Goal: Task Accomplishment & Management: Manage account settings

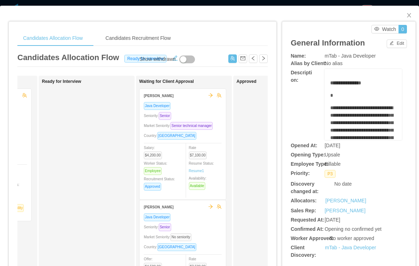
scroll to position [0, 176]
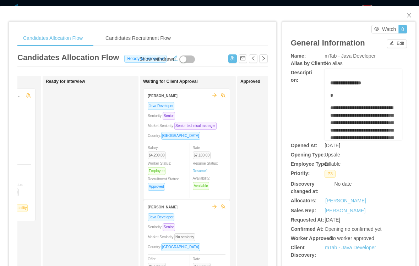
click at [194, 230] on div "Java Developer Seniority: Senior Market Seniority: No seniority Country: Colomb…" at bounding box center [187, 259] width 78 height 93
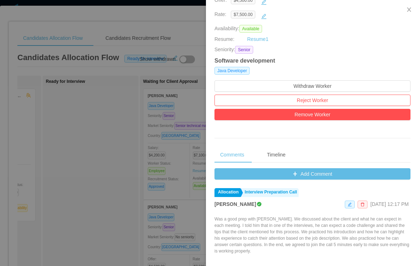
scroll to position [160, 0]
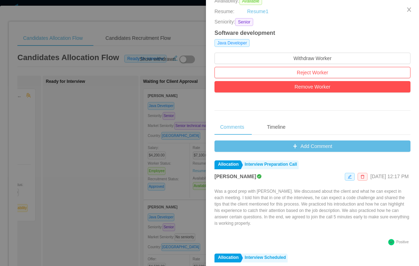
click at [310, 152] on button "Add Comment" at bounding box center [313, 145] width 196 height 11
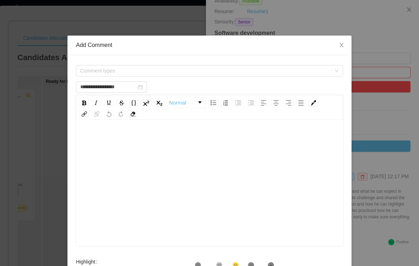
click at [339, 46] on icon "icon: close" at bounding box center [342, 45] width 6 height 6
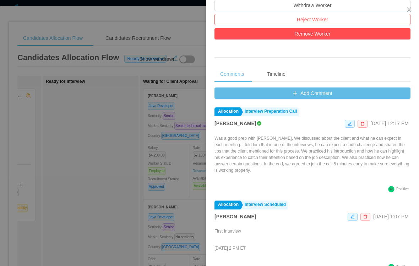
scroll to position [211, 0]
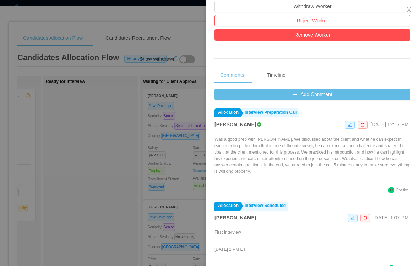
click at [318, 100] on button "Add Comment" at bounding box center [313, 93] width 196 height 11
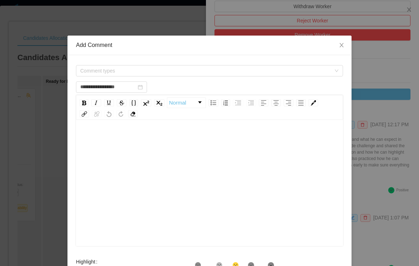
click at [220, 70] on span "Comment types" at bounding box center [205, 70] width 251 height 7
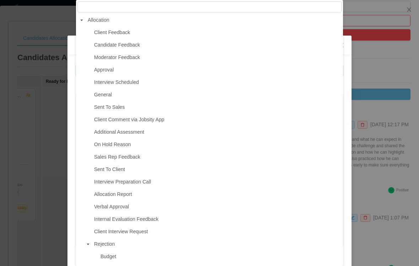
click at [154, 55] on span "Moderator Feedback" at bounding box center [216, 58] width 249 height 10
type input "**********"
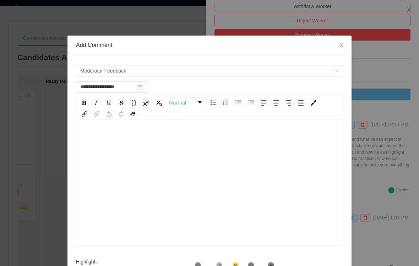
click at [193, 140] on div "rdw-editor" at bounding box center [210, 139] width 256 height 14
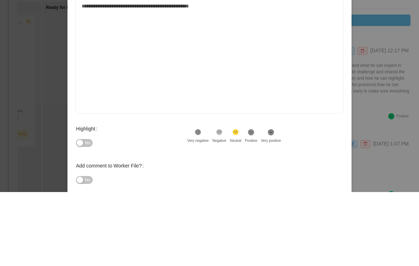
scroll to position [82, 0]
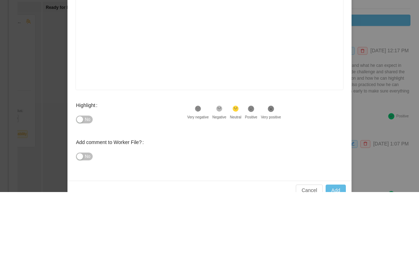
click at [257, 209] on div "Add comment to Worker File? No" at bounding box center [209, 227] width 267 height 37
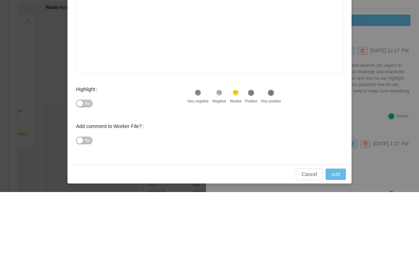
scroll to position [98, 0]
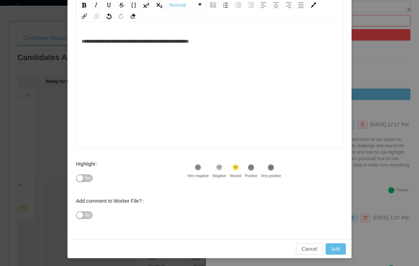
click at [335, 246] on button "Add" at bounding box center [336, 248] width 20 height 11
type input "**********"
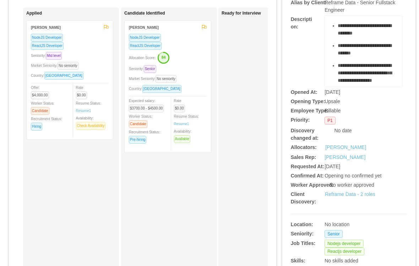
scroll to position [72, 0]
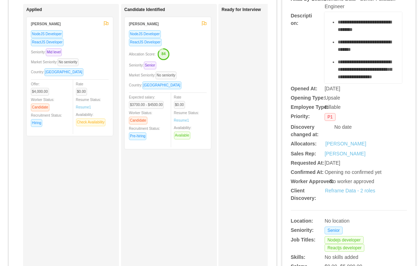
click at [368, 193] on link "Reframe Data - 2 roles" at bounding box center [350, 191] width 50 height 6
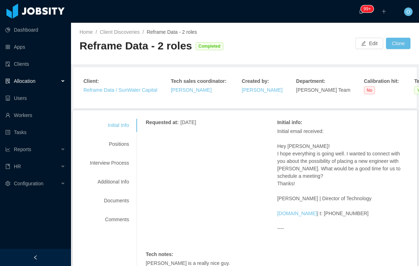
click at [124, 144] on div "Positions" at bounding box center [109, 144] width 56 height 13
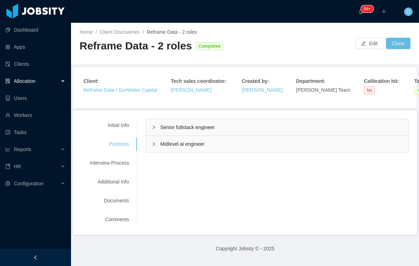
click at [156, 125] on icon "icon: right" at bounding box center [154, 127] width 4 height 4
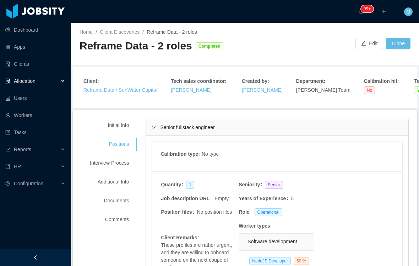
click at [126, 128] on div "Initial Info" at bounding box center [109, 125] width 56 height 13
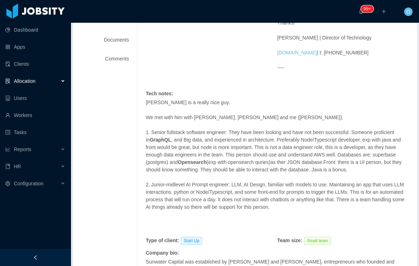
scroll to position [168, 0]
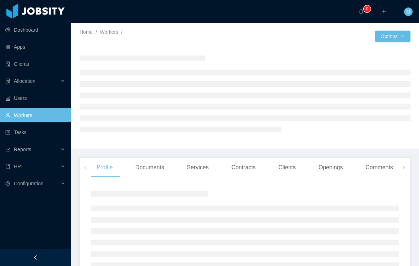
click at [113, 29] on link "Workers" at bounding box center [109, 32] width 18 height 6
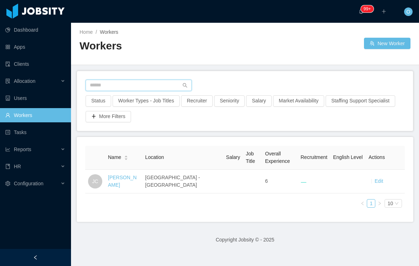
click at [152, 87] on input "text" at bounding box center [139, 85] width 106 height 11
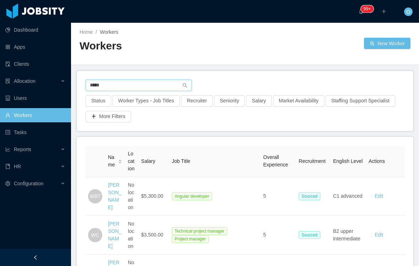
click at [157, 89] on input "*****" at bounding box center [139, 85] width 106 height 11
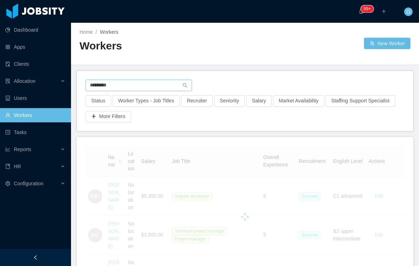
type input "*********"
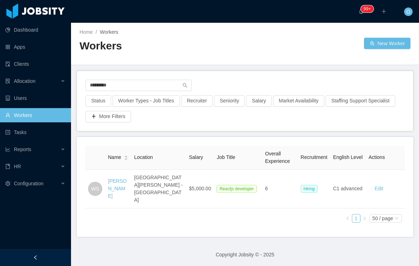
click at [122, 191] on link "Wandy Santana" at bounding box center [117, 188] width 19 height 21
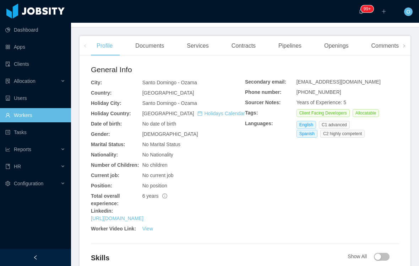
scroll to position [235, 0]
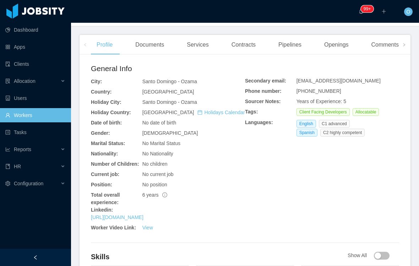
click at [144, 214] on link "https://www.linkedin.com/in/sntwandy" at bounding box center [117, 217] width 53 height 6
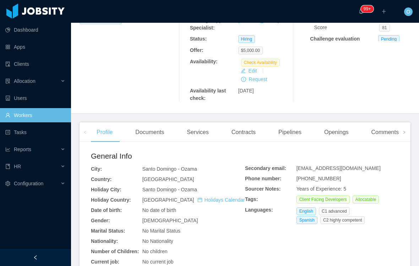
click at [249, 66] on button "Edit" at bounding box center [249, 70] width 22 height 9
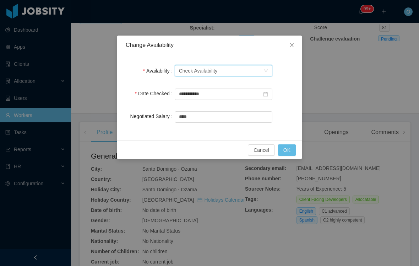
click at [264, 70] on icon "icon: down" at bounding box center [266, 71] width 4 height 4
click at [230, 96] on li "Not Available" at bounding box center [223, 96] width 98 height 11
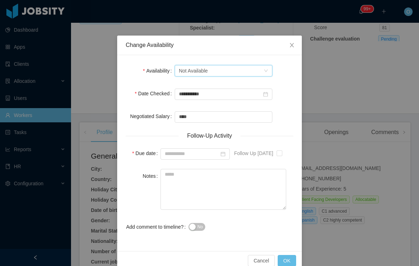
type input "**********"
click at [287, 262] on button "OK" at bounding box center [287, 260] width 18 height 11
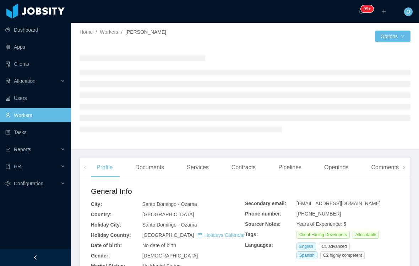
scroll to position [0, 0]
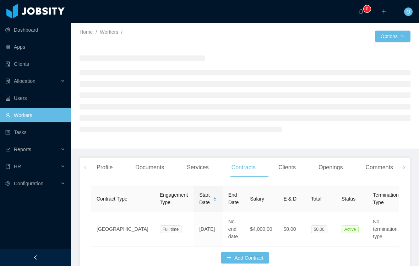
click at [343, 173] on div "Openings" at bounding box center [331, 167] width 36 height 20
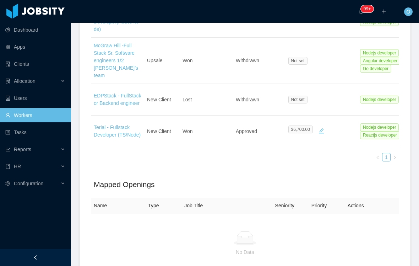
scroll to position [290, 0]
click at [112, 124] on link "Terial - Fullstack Developer (TS/Node)" at bounding box center [117, 130] width 47 height 13
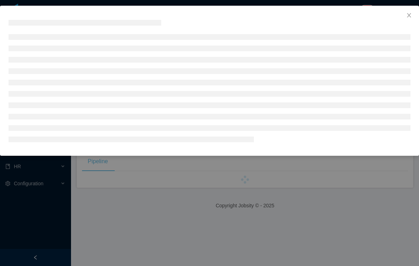
click at [111, 116] on li at bounding box center [210, 117] width 402 height 6
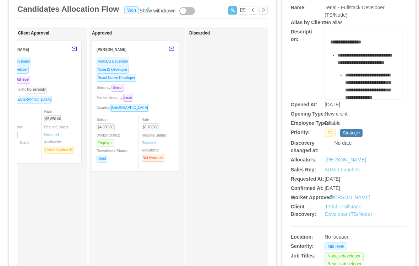
scroll to position [0, 330]
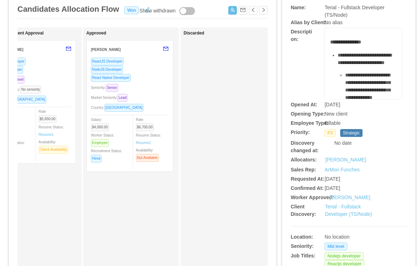
click at [149, 84] on div "Seniority: Senior" at bounding box center [130, 87] width 78 height 8
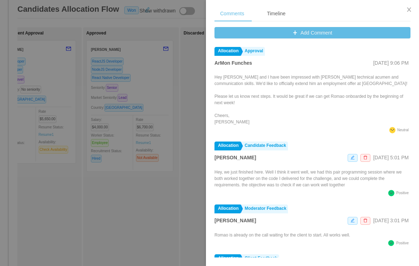
scroll to position [0, 0]
click at [409, 7] on button "Close" at bounding box center [409, 10] width 20 height 20
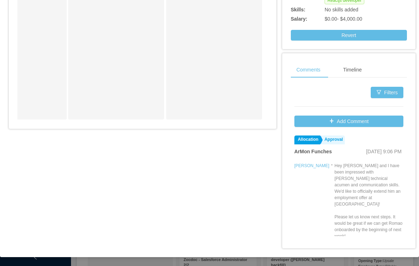
scroll to position [341, 0]
